Goal: Task Accomplishment & Management: Complete application form

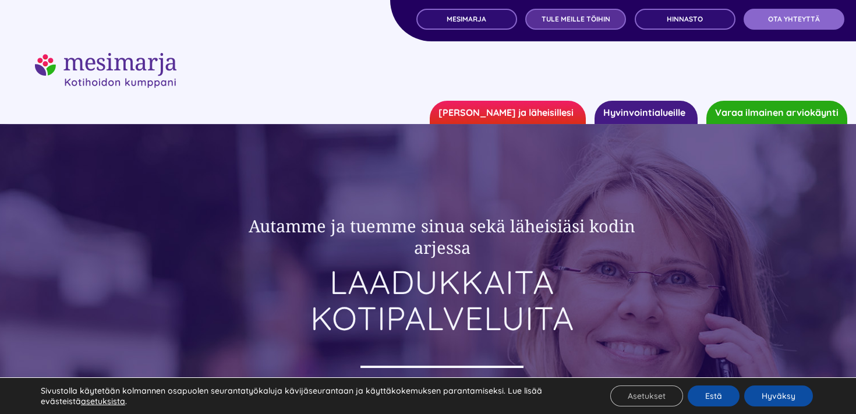
click at [582, 16] on span "TULE MEILLE TÖIHIN" at bounding box center [576, 19] width 69 height 8
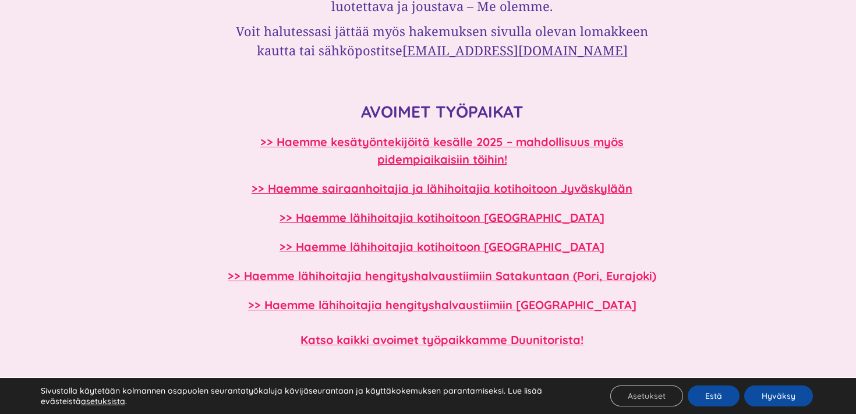
scroll to position [980, 0]
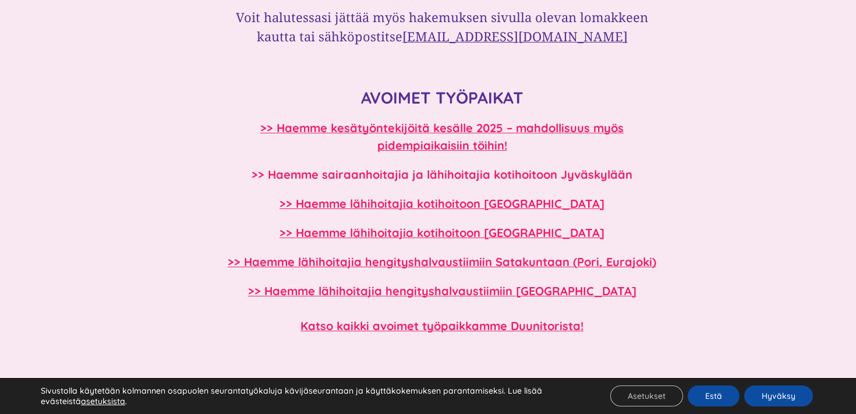
click at [446, 178] on b ">> Haemme sairaanhoitajia ja lähihoitajia kotihoitoon Jyväskylään" at bounding box center [442, 174] width 381 height 15
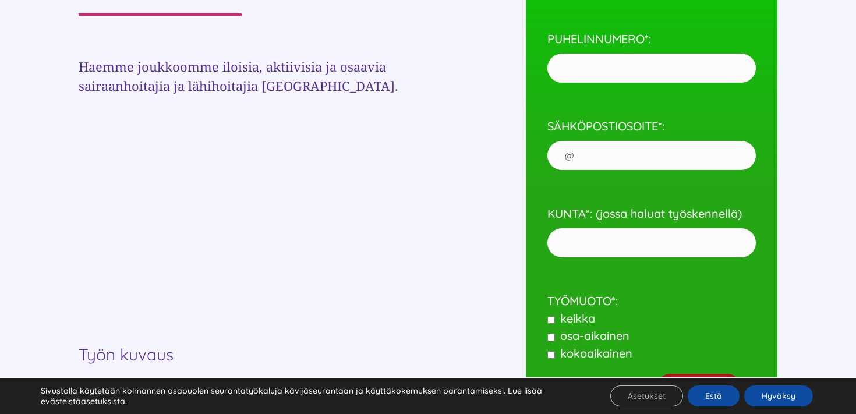
scroll to position [623, 0]
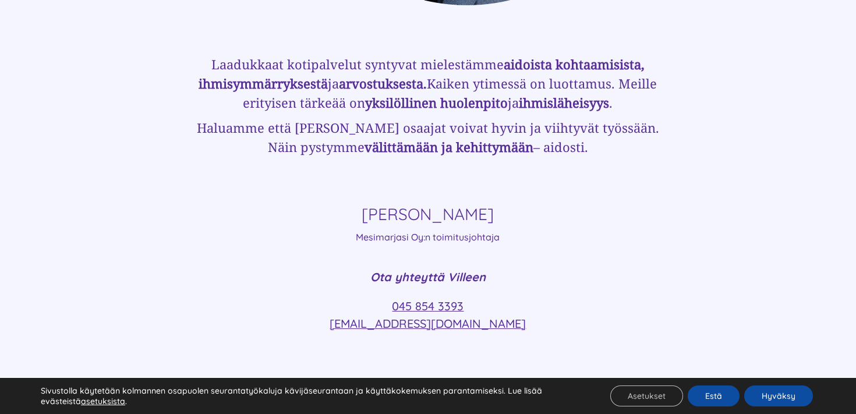
scroll to position [4835, 0]
